Goal: Obtain resource: Download file/media

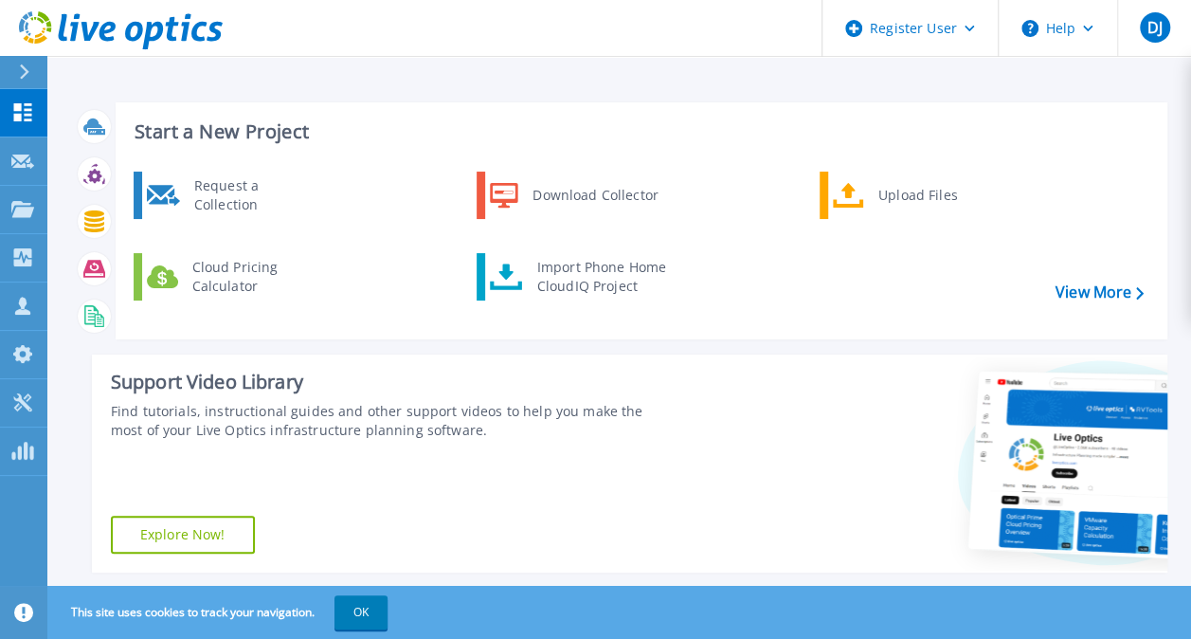
click at [27, 68] on icon at bounding box center [24, 71] width 10 height 15
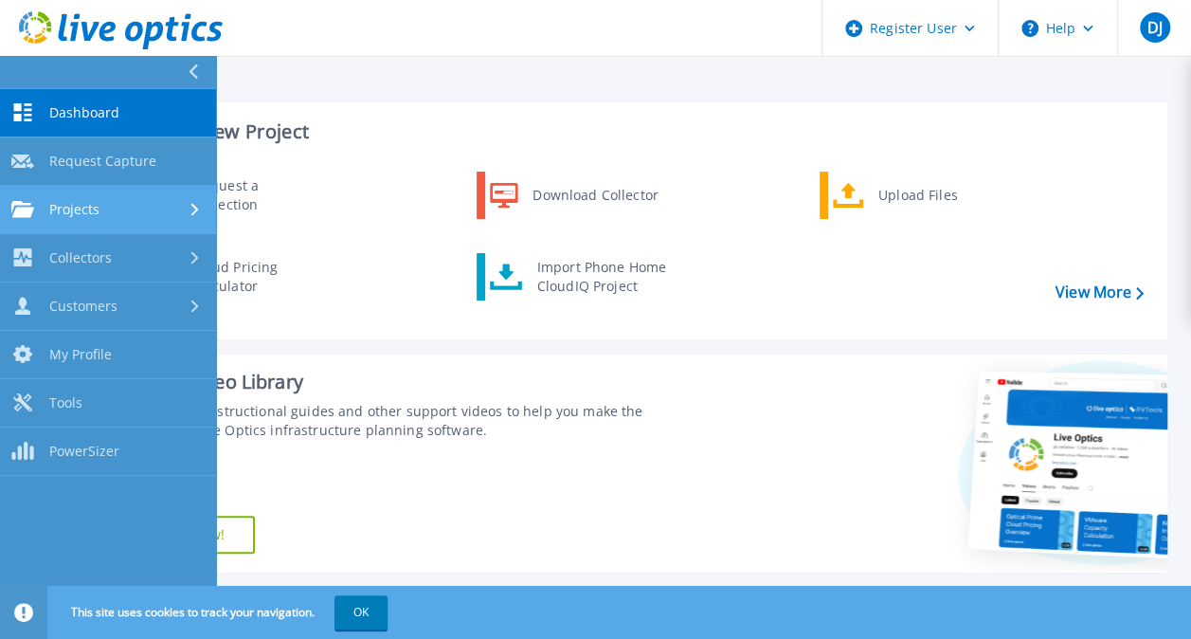
click at [134, 221] on link "Projects Projects" at bounding box center [108, 210] width 216 height 48
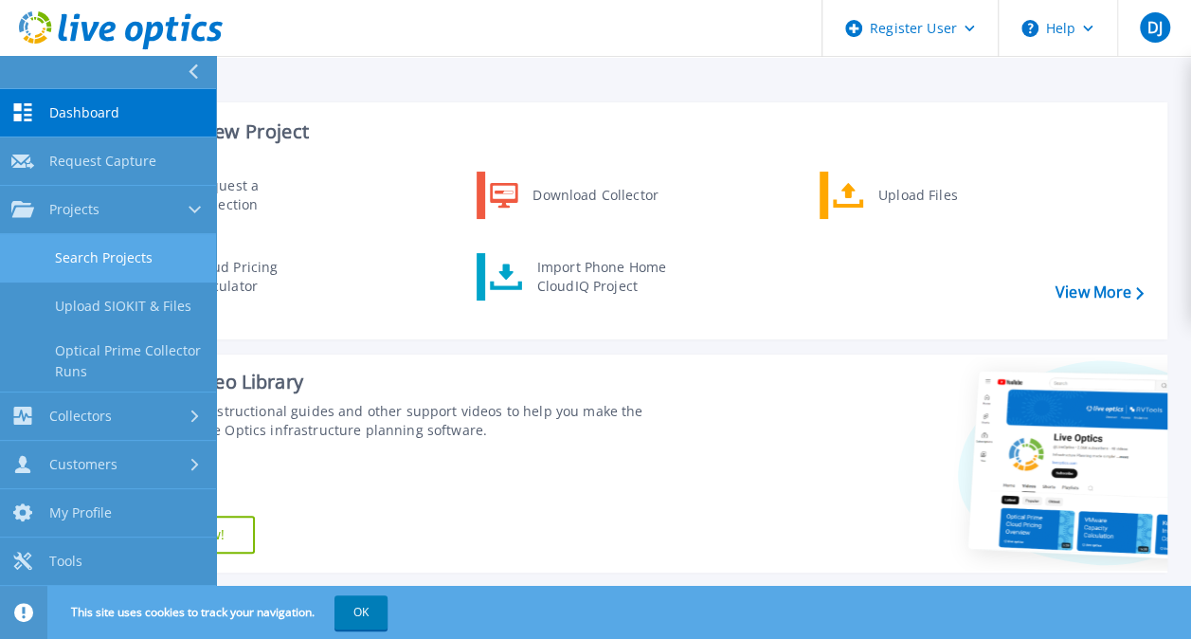
click at [137, 263] on link "Search Projects" at bounding box center [108, 258] width 216 height 48
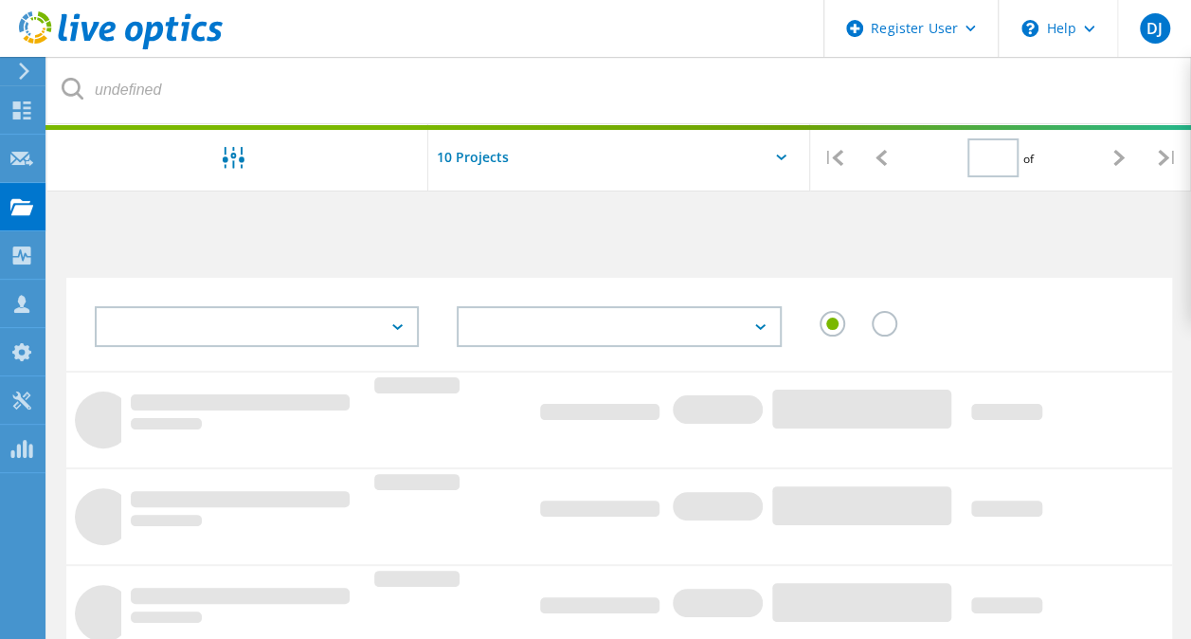
type input "1"
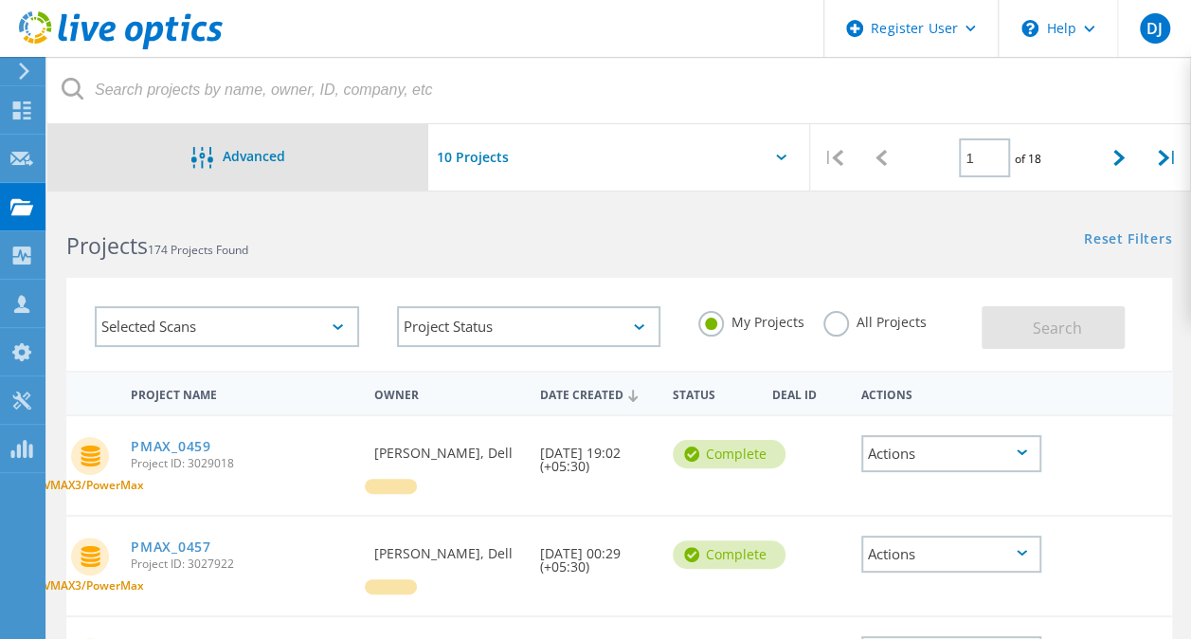
click at [372, 168] on div "Advanced" at bounding box center [237, 159] width 381 height 24
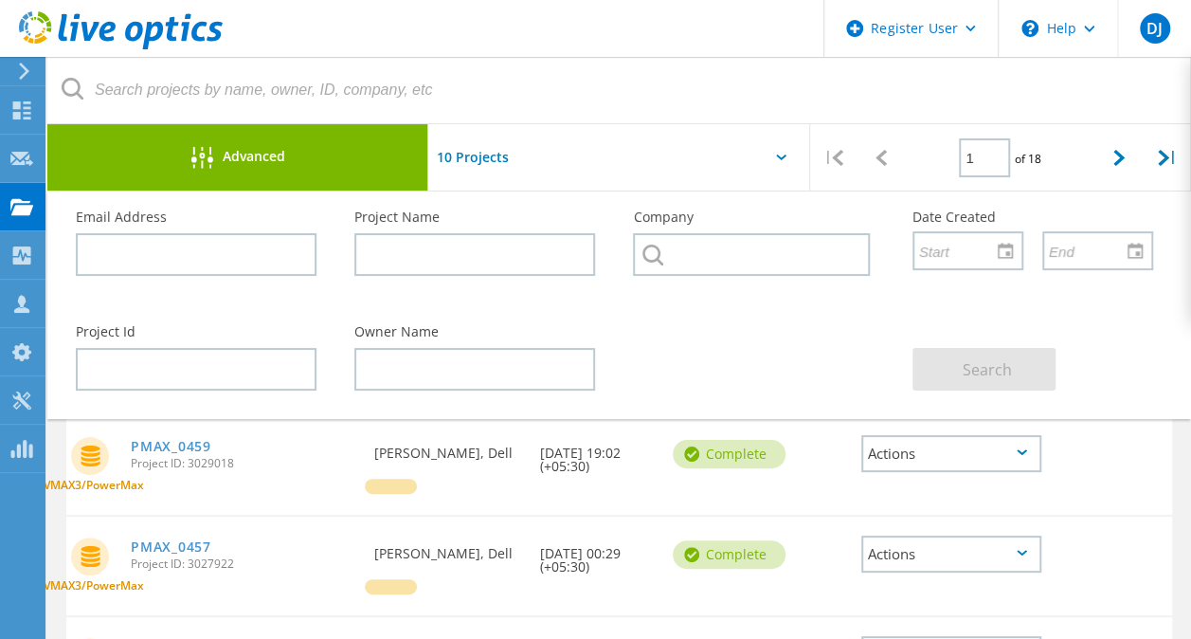
click at [372, 168] on div "Advanced" at bounding box center [237, 159] width 381 height 24
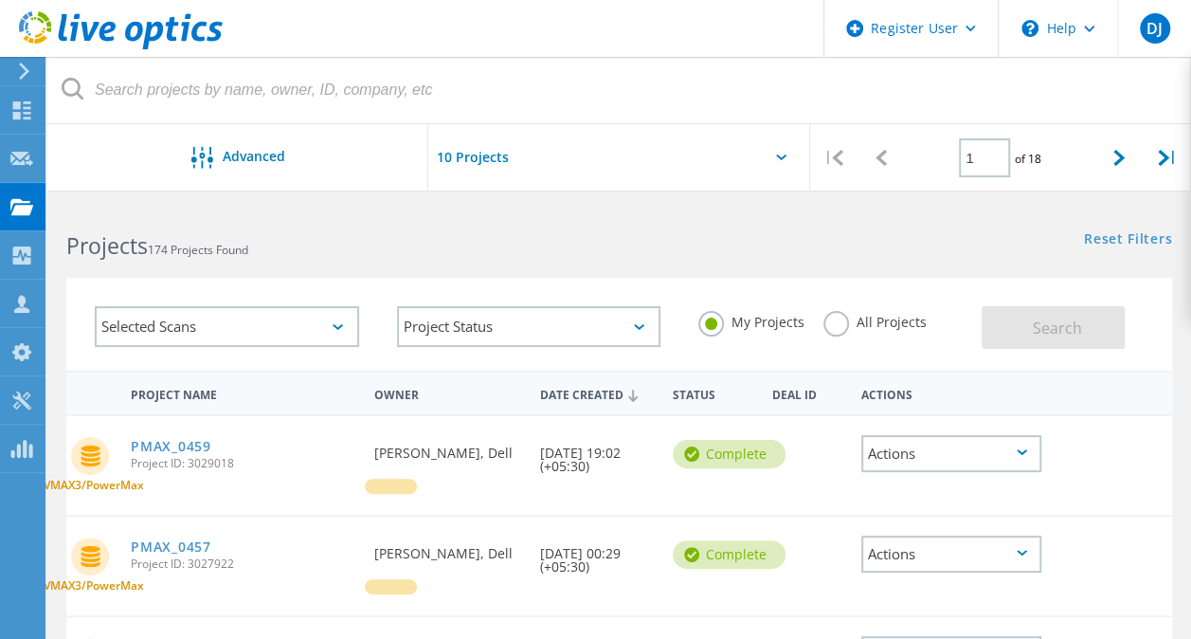
click at [827, 321] on label "All Projects" at bounding box center [875, 320] width 103 height 18
click at [0, 0] on input "All Projects" at bounding box center [0, 0] width 0 height 0
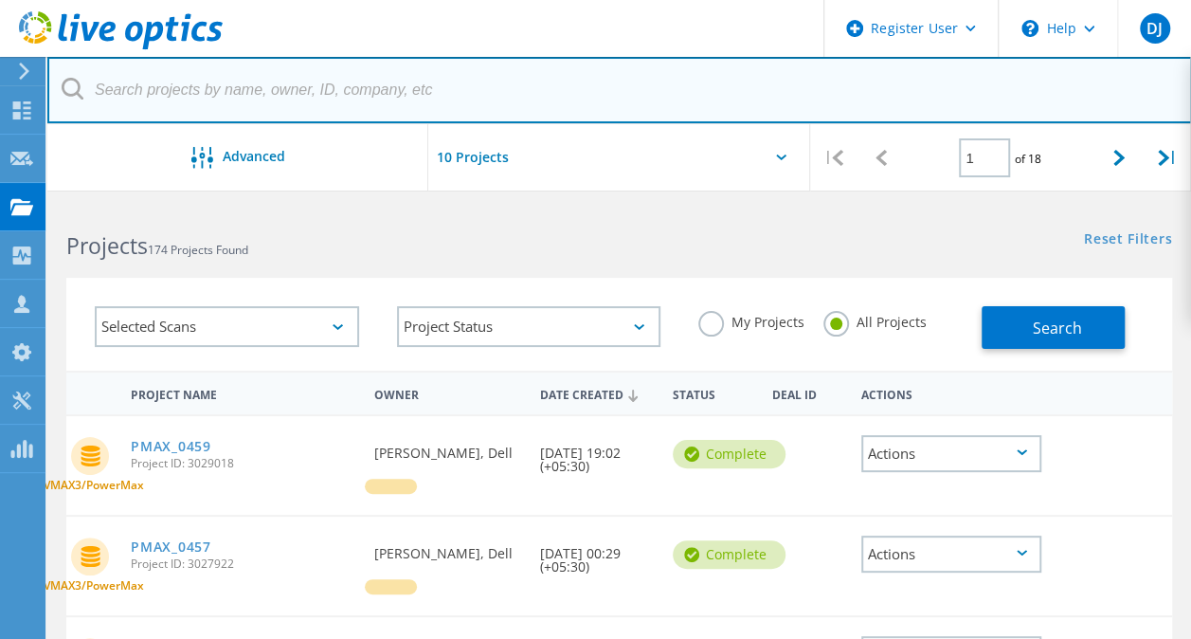
click at [294, 68] on input "text" at bounding box center [619, 90] width 1145 height 66
paste input "2994163."
type input "2994163"
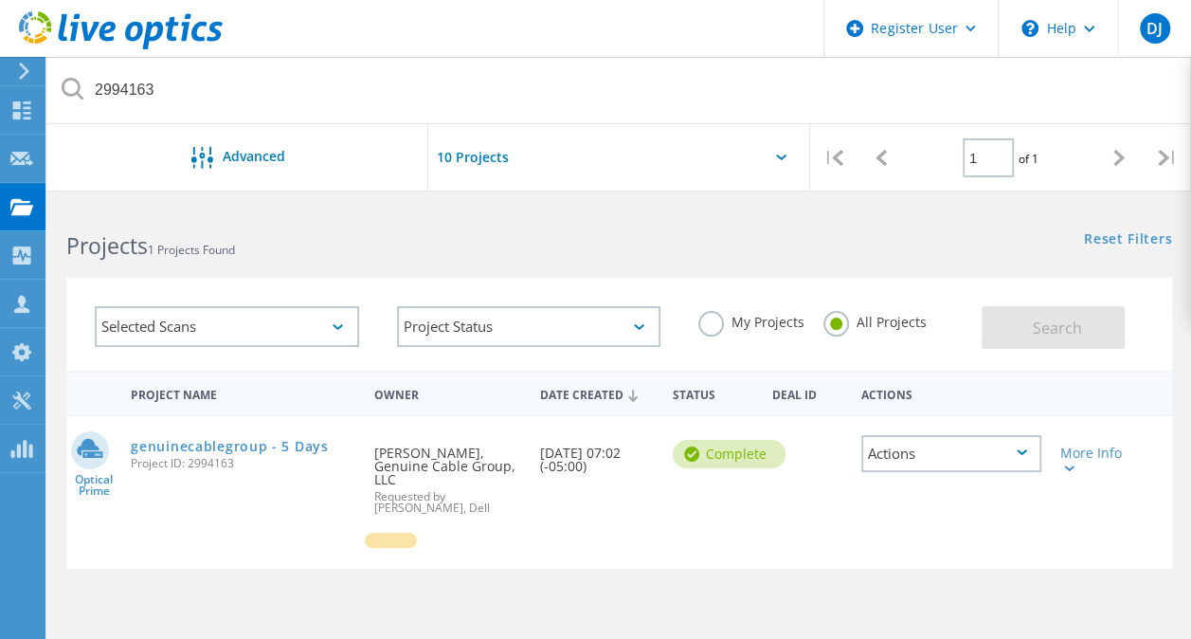
click at [1035, 456] on div "Actions" at bounding box center [952, 453] width 180 height 37
click at [296, 445] on link "genuinecablegroup - 5 Days" at bounding box center [229, 446] width 197 height 13
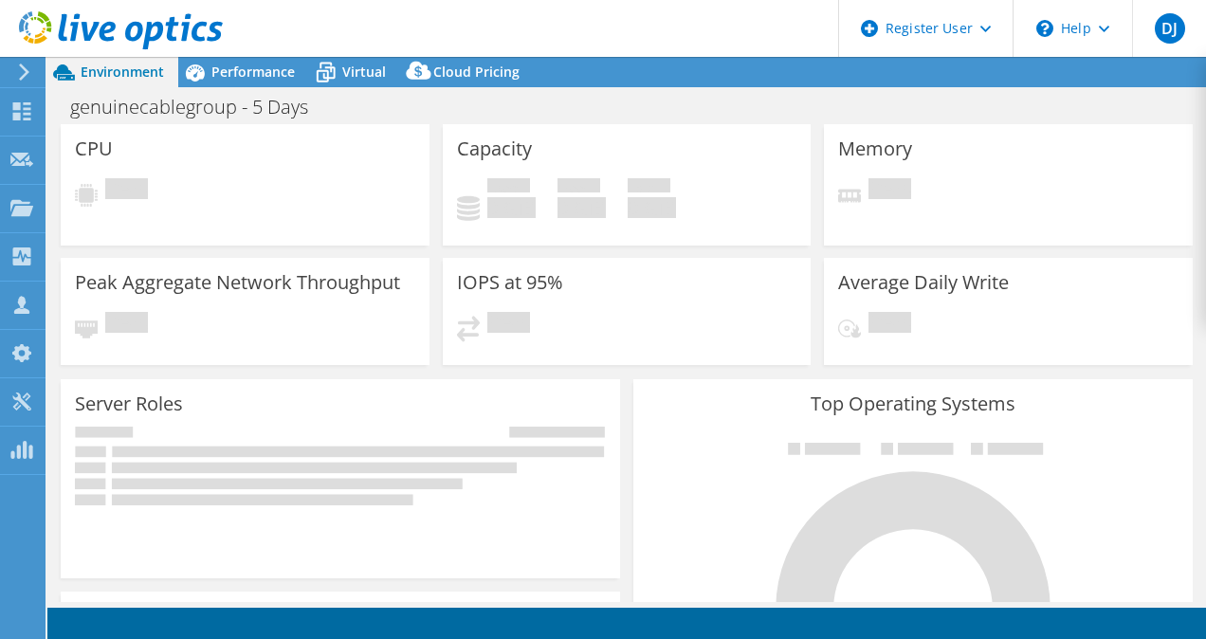
select select "USEast"
select select "USD"
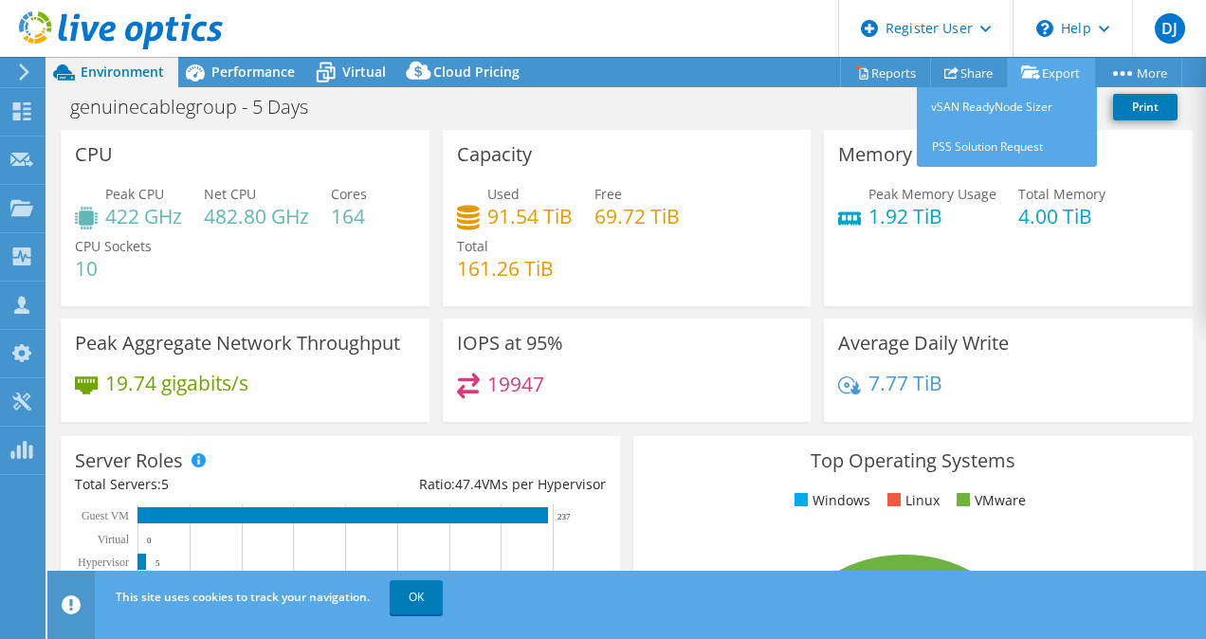
click at [1060, 82] on link "Export" at bounding box center [1051, 72] width 88 height 29
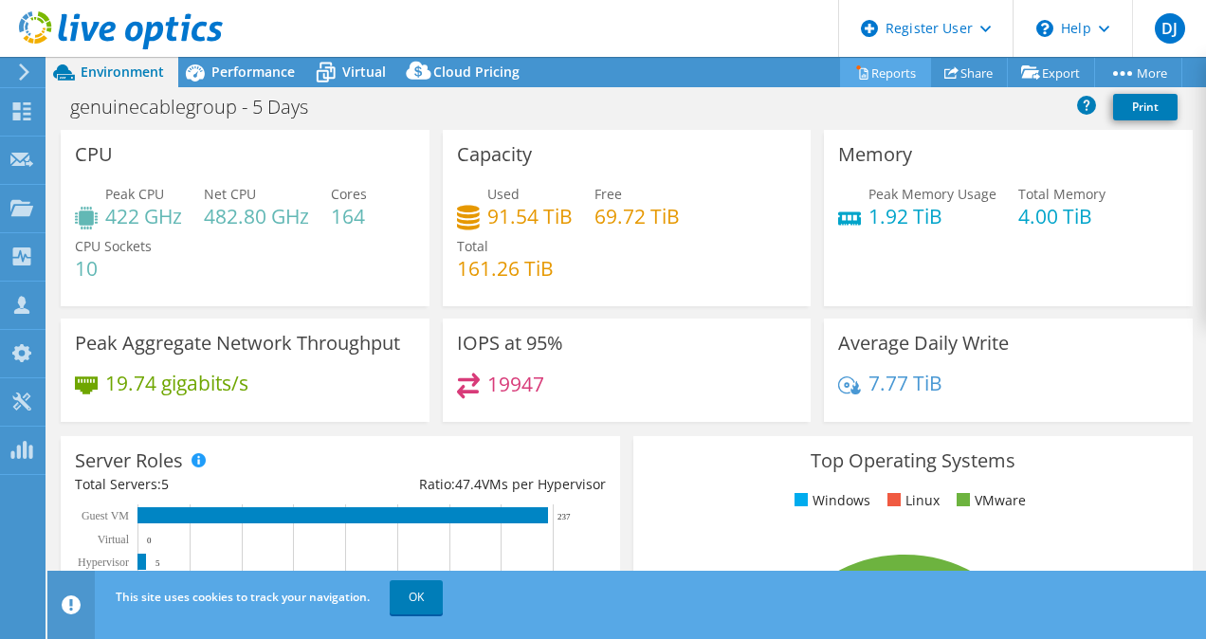
click at [885, 68] on link "Reports" at bounding box center [885, 72] width 91 height 29
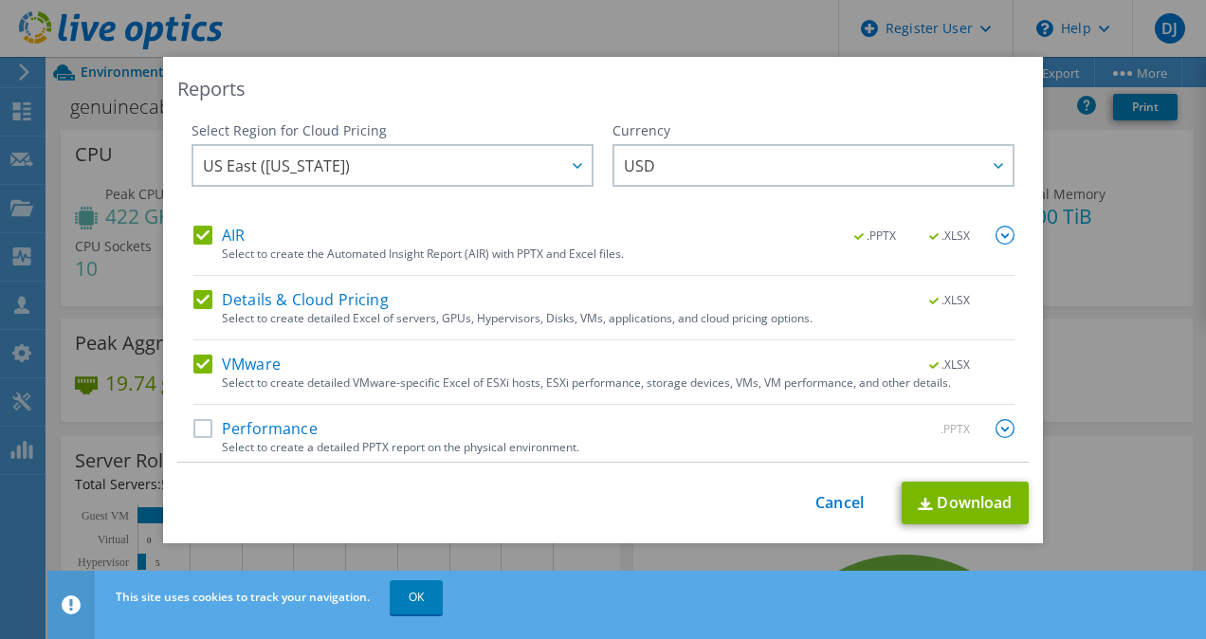
scroll to position [5, 0]
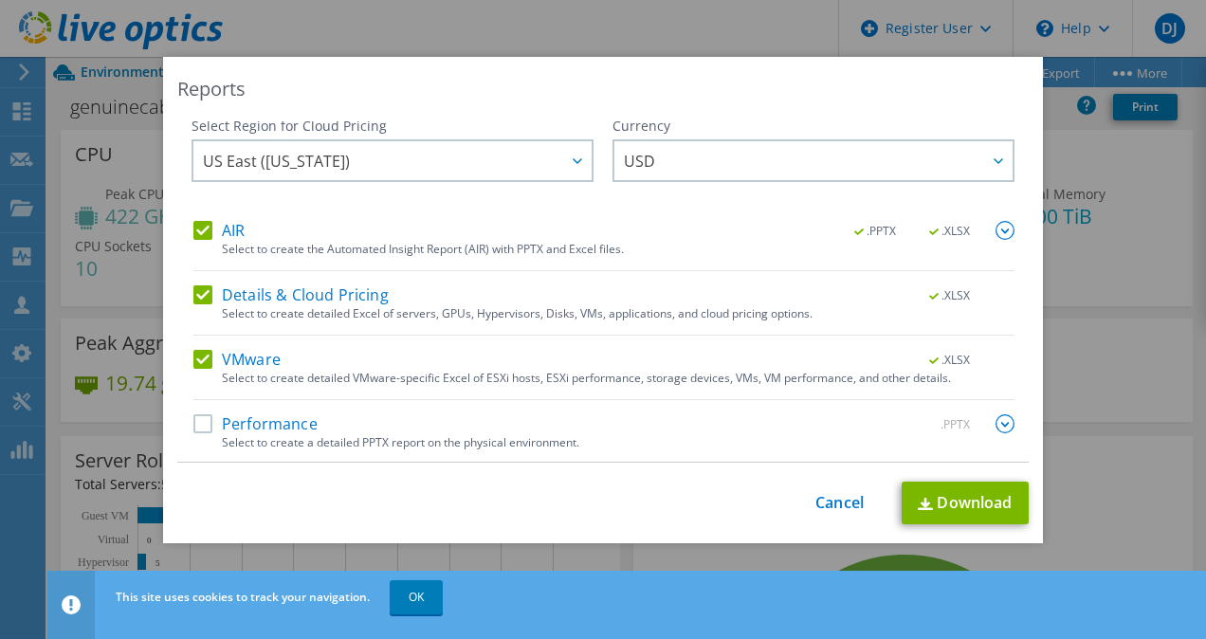
click at [193, 428] on label "Performance" at bounding box center [255, 423] width 124 height 19
click at [0, 0] on input "Performance" at bounding box center [0, 0] width 0 height 0
click at [923, 509] on img at bounding box center [924, 504] width 15 height 12
click at [1154, 254] on div "Reports Select Region for Cloud Pricing Asia Pacific (Hong Kong) Asia Pacific (…" at bounding box center [603, 319] width 1206 height 525
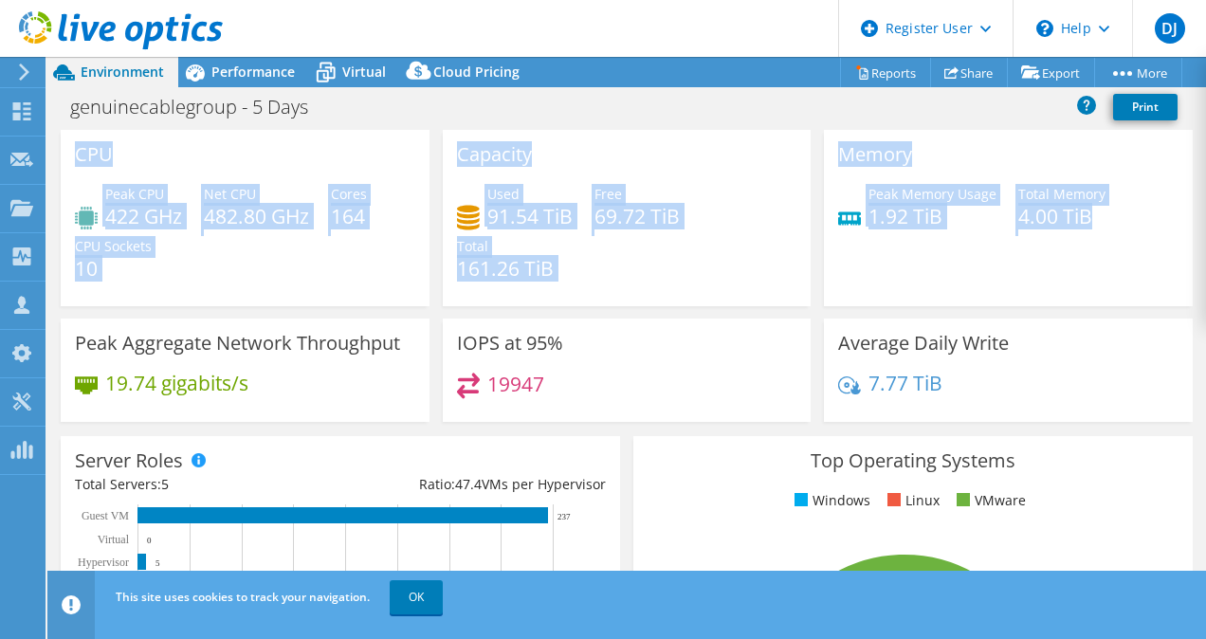
drag, startPoint x: 1190, startPoint y: 268, endPoint x: 1204, endPoint y: 275, distance: 14.8
click at [1204, 275] on div "CPU Peak CPU 422 GHz Net CPU 482.80 GHz Cores 164 CPU Sockets 10 Capacity Used …" at bounding box center [626, 369] width 1158 height 478
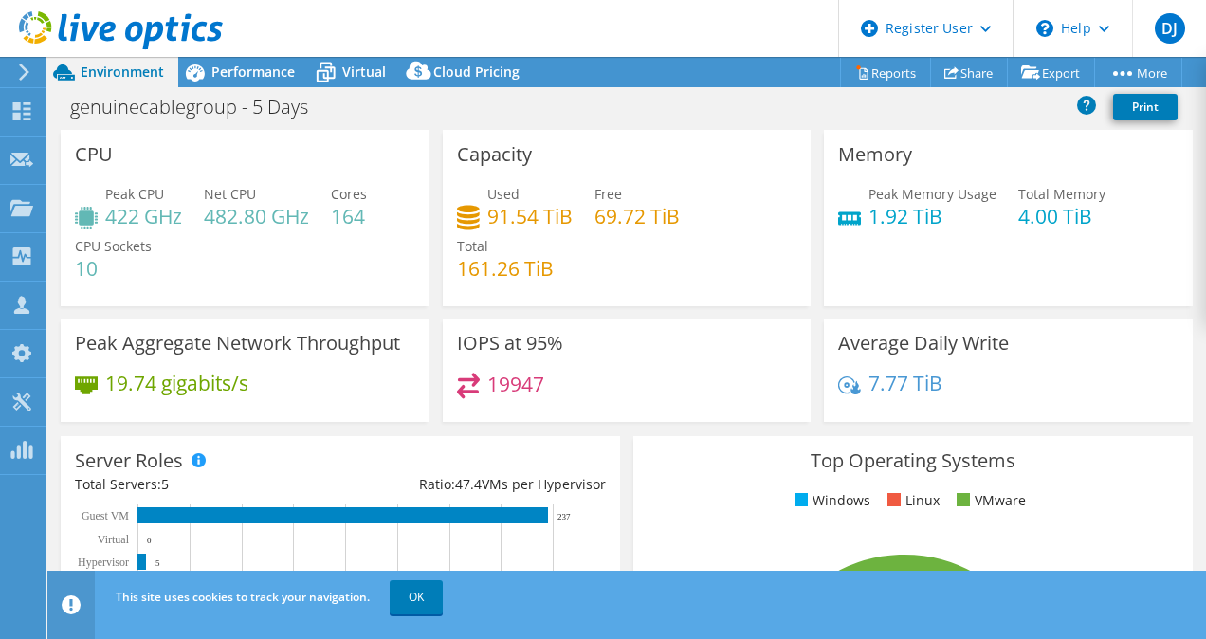
click at [818, 110] on div "genuinecablegroup - 5 Days Print" at bounding box center [626, 106] width 1158 height 35
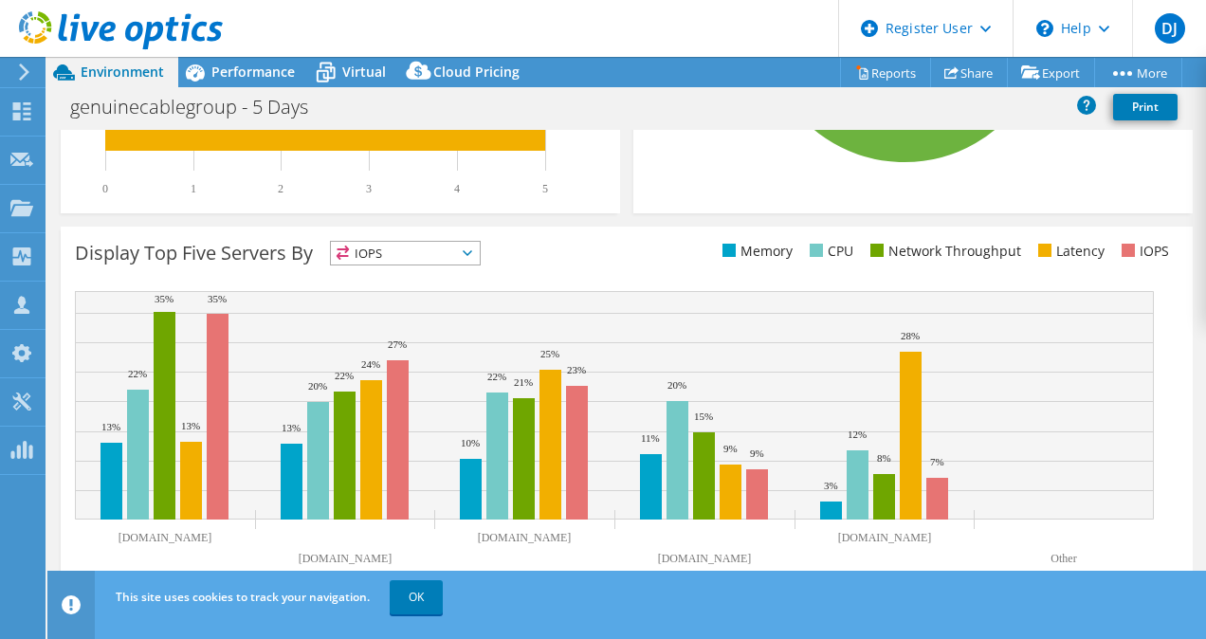
scroll to position [0, 0]
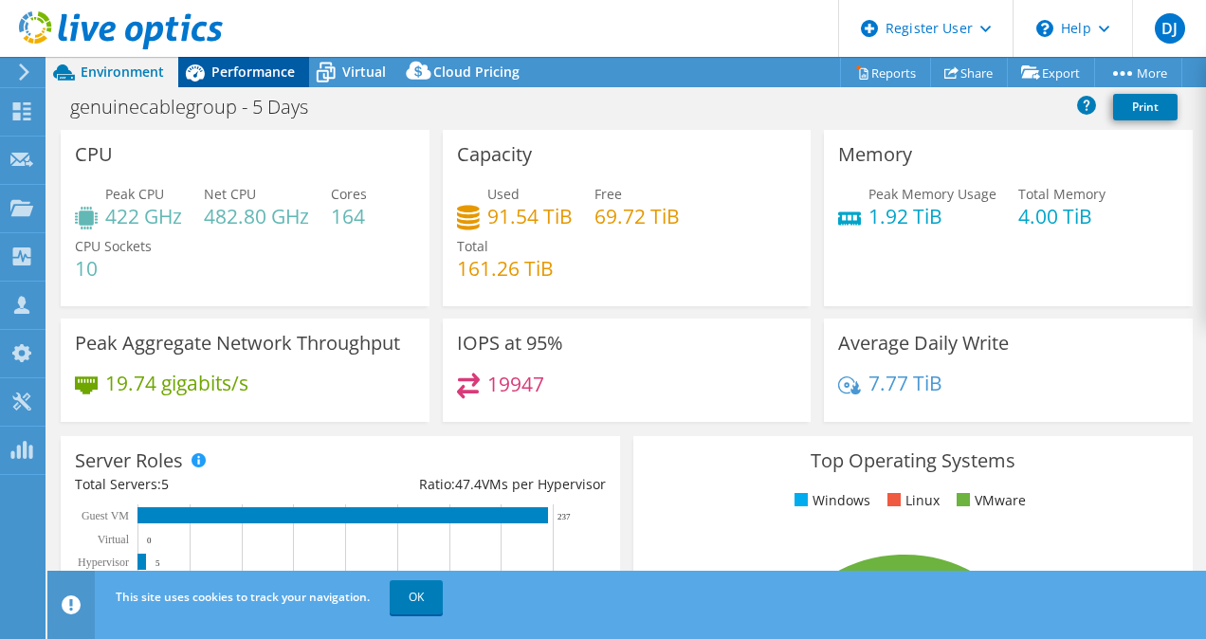
click at [297, 71] on div "Performance" at bounding box center [243, 72] width 131 height 30
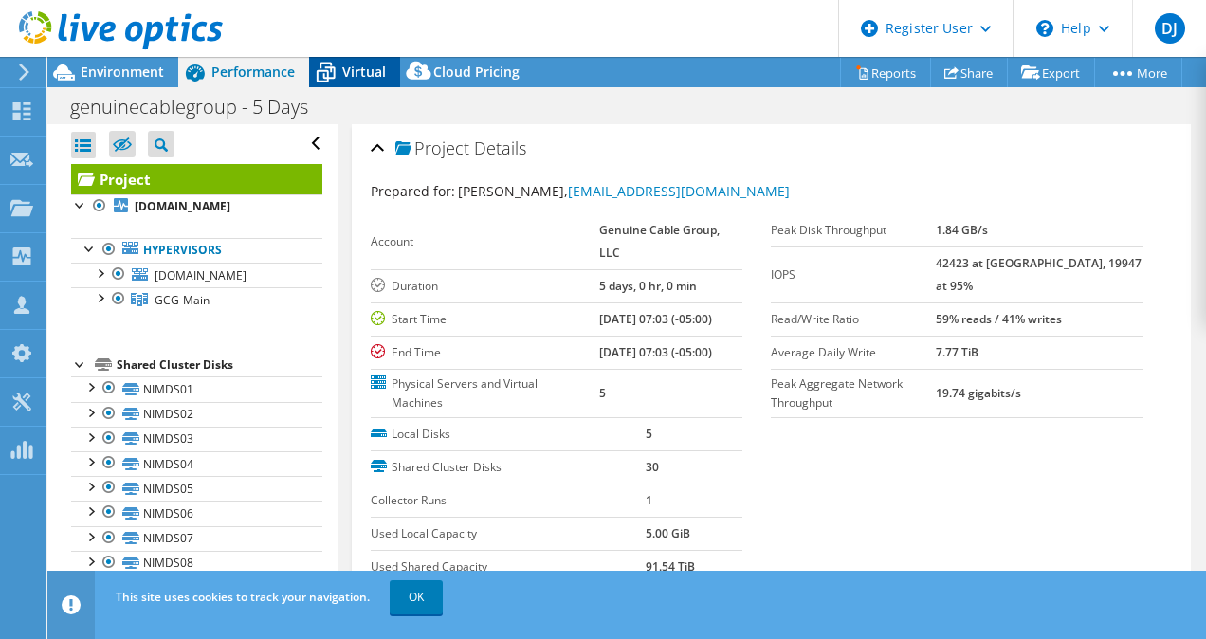
click at [352, 64] on span "Virtual" at bounding box center [364, 72] width 44 height 18
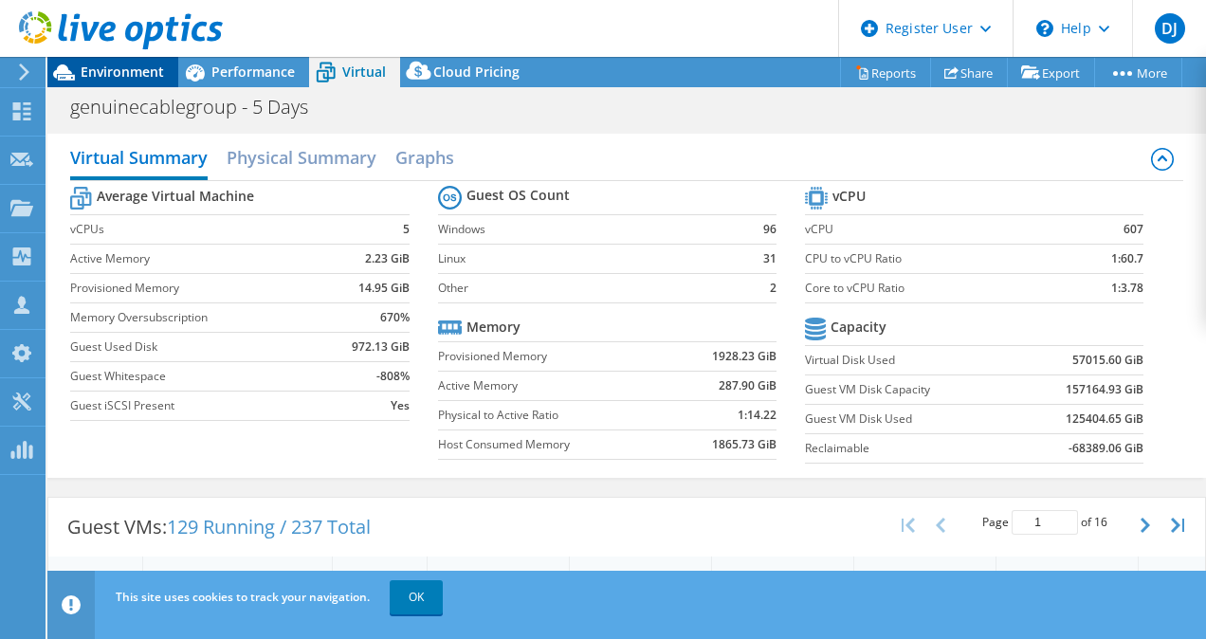
click at [133, 83] on div "Environment" at bounding box center [112, 72] width 131 height 30
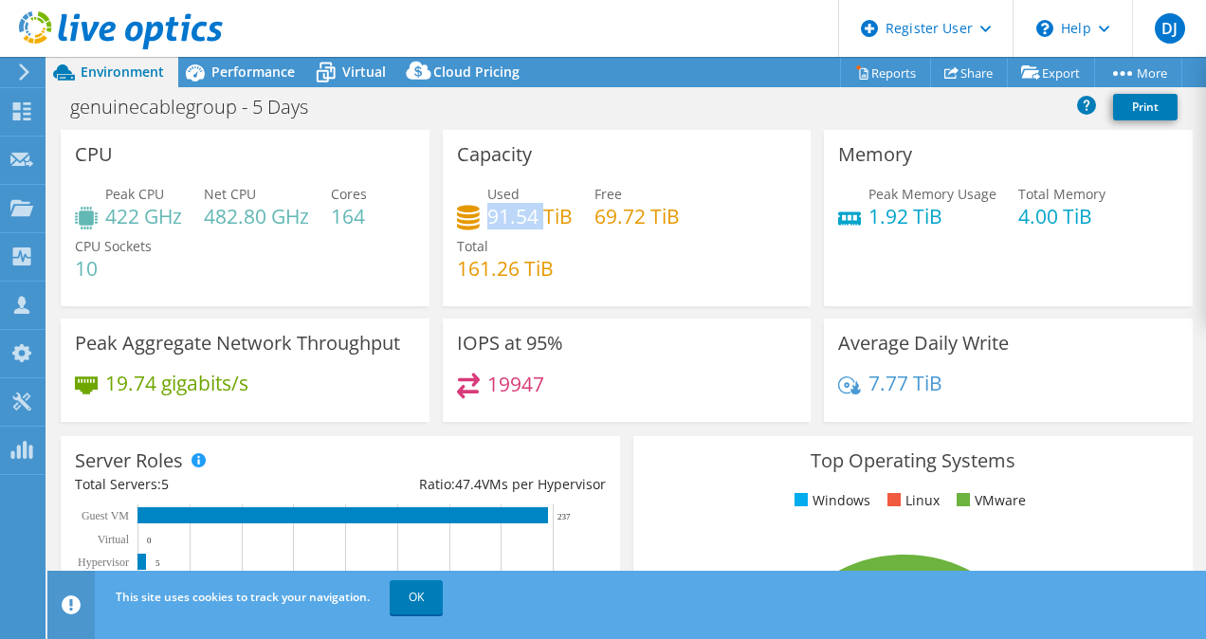
drag, startPoint x: 483, startPoint y: 219, endPoint x: 537, endPoint y: 218, distance: 54.0
click at [537, 218] on h4 "91.54 TiB" at bounding box center [529, 216] width 85 height 21
